Goal: Task Accomplishment & Management: Complete application form

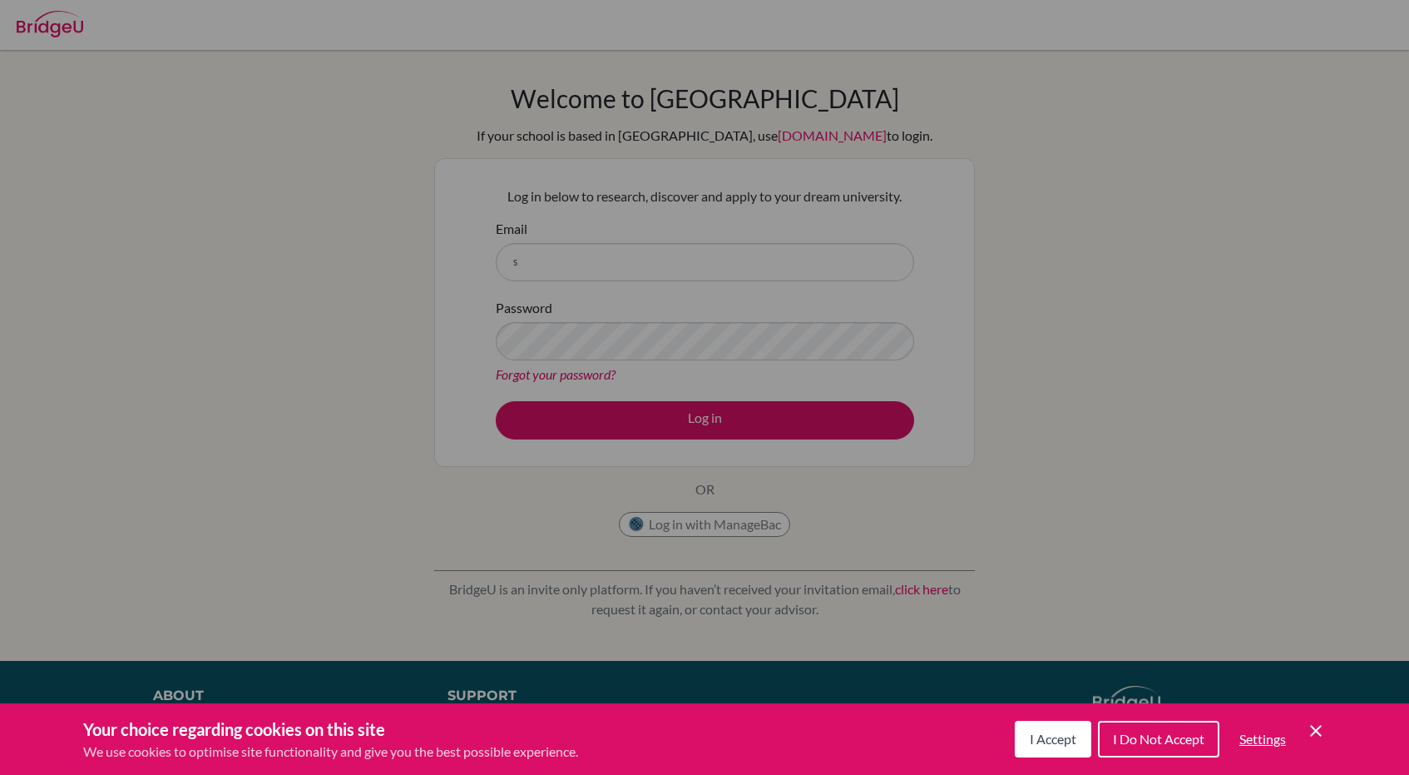
click at [736, 231] on div "Cookie Preferences" at bounding box center [704, 387] width 1409 height 775
click at [1324, 722] on icon "Cookie Control Close Icon" at bounding box center [1316, 731] width 20 height 20
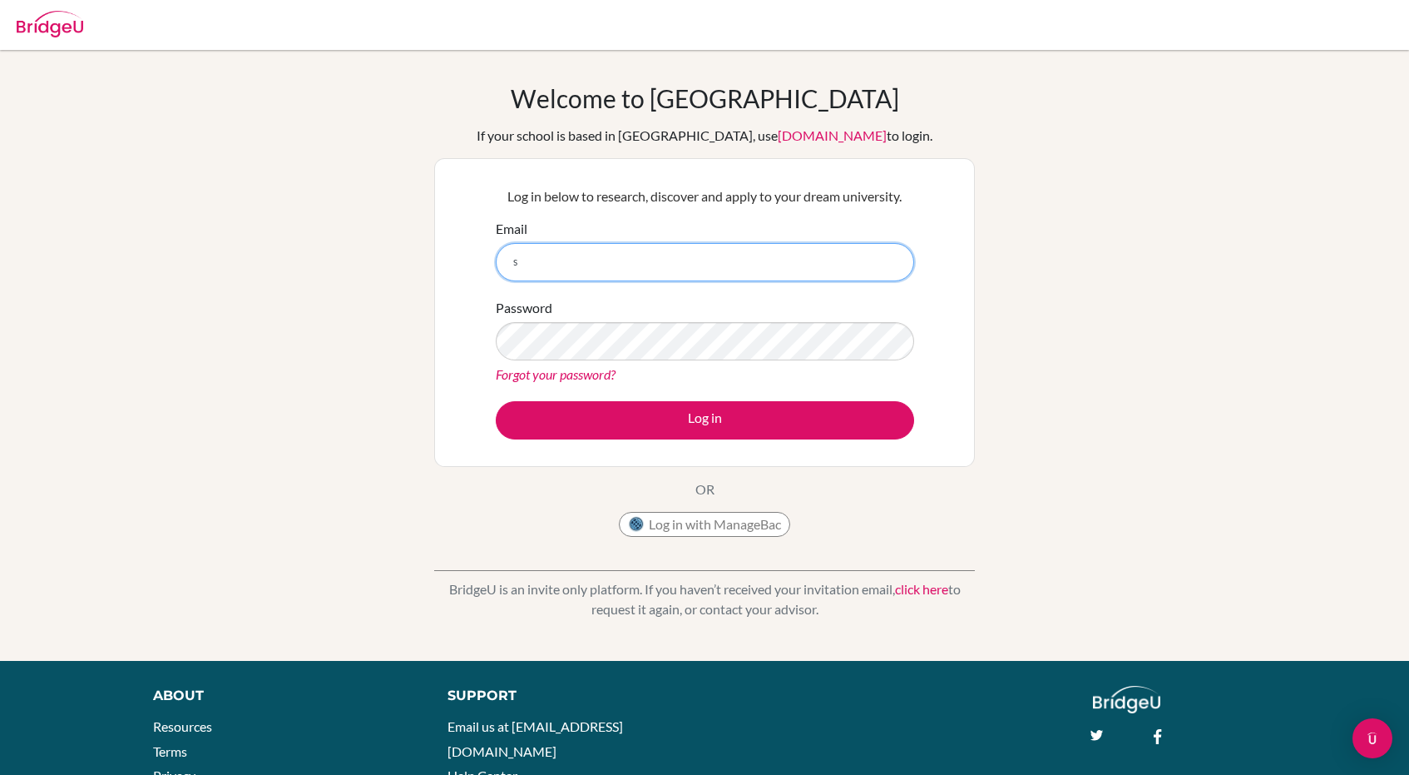
click at [661, 265] on input "s" at bounding box center [705, 262] width 419 height 38
type input "[EMAIL_ADDRESS][DOMAIN_NAME]"
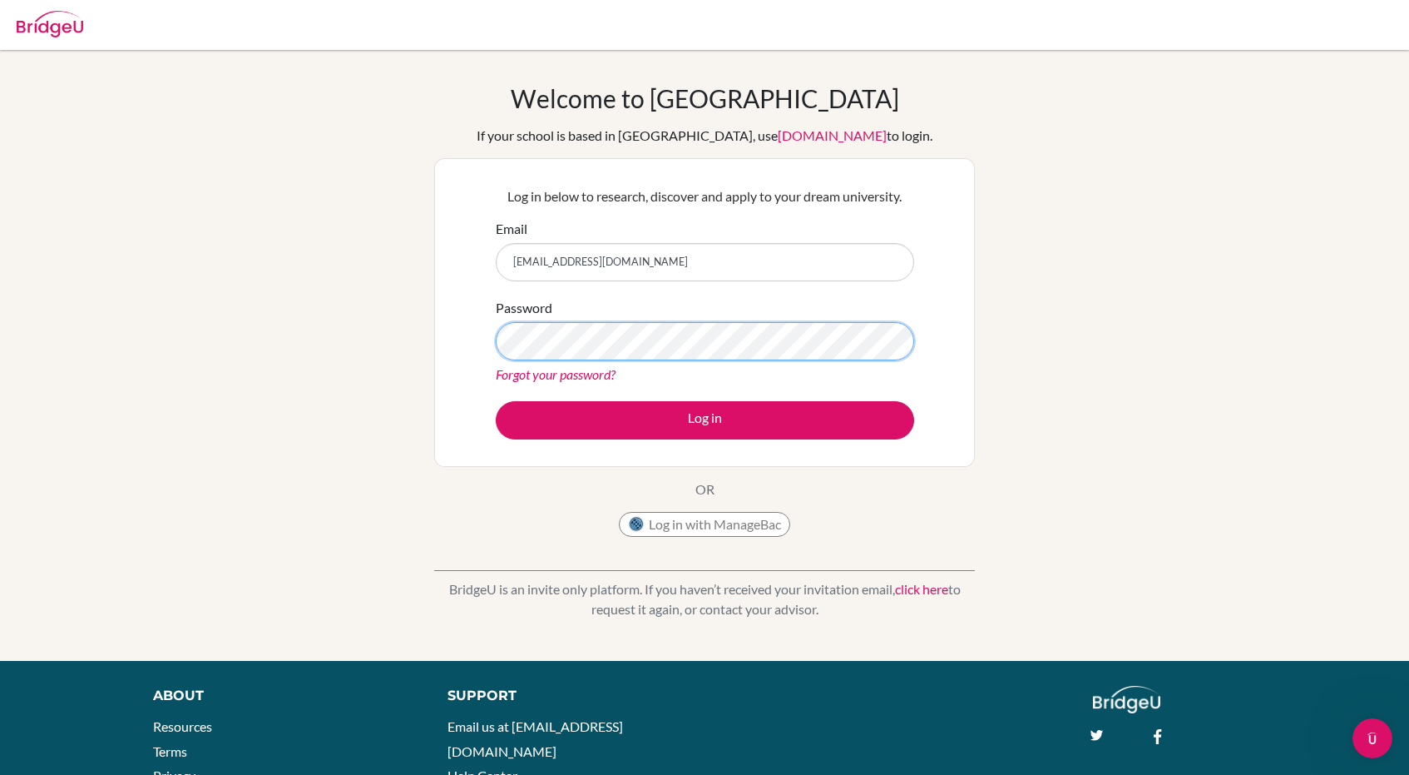
click at [496, 401] on button "Log in" at bounding box center [705, 420] width 419 height 38
